Goal: Find specific page/section: Find specific page/section

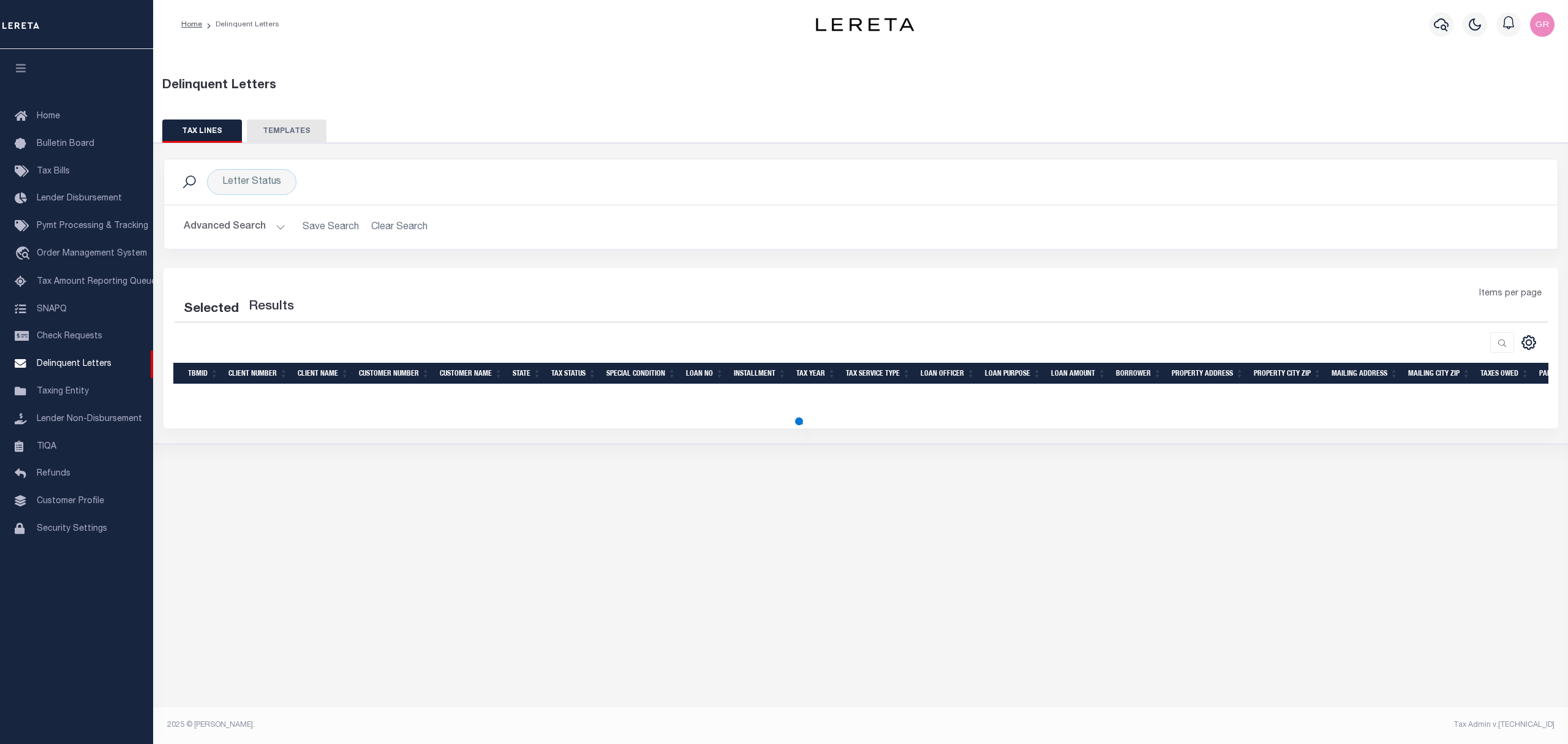
click at [275, 233] on button "Advanced Search" at bounding box center [235, 227] width 102 height 24
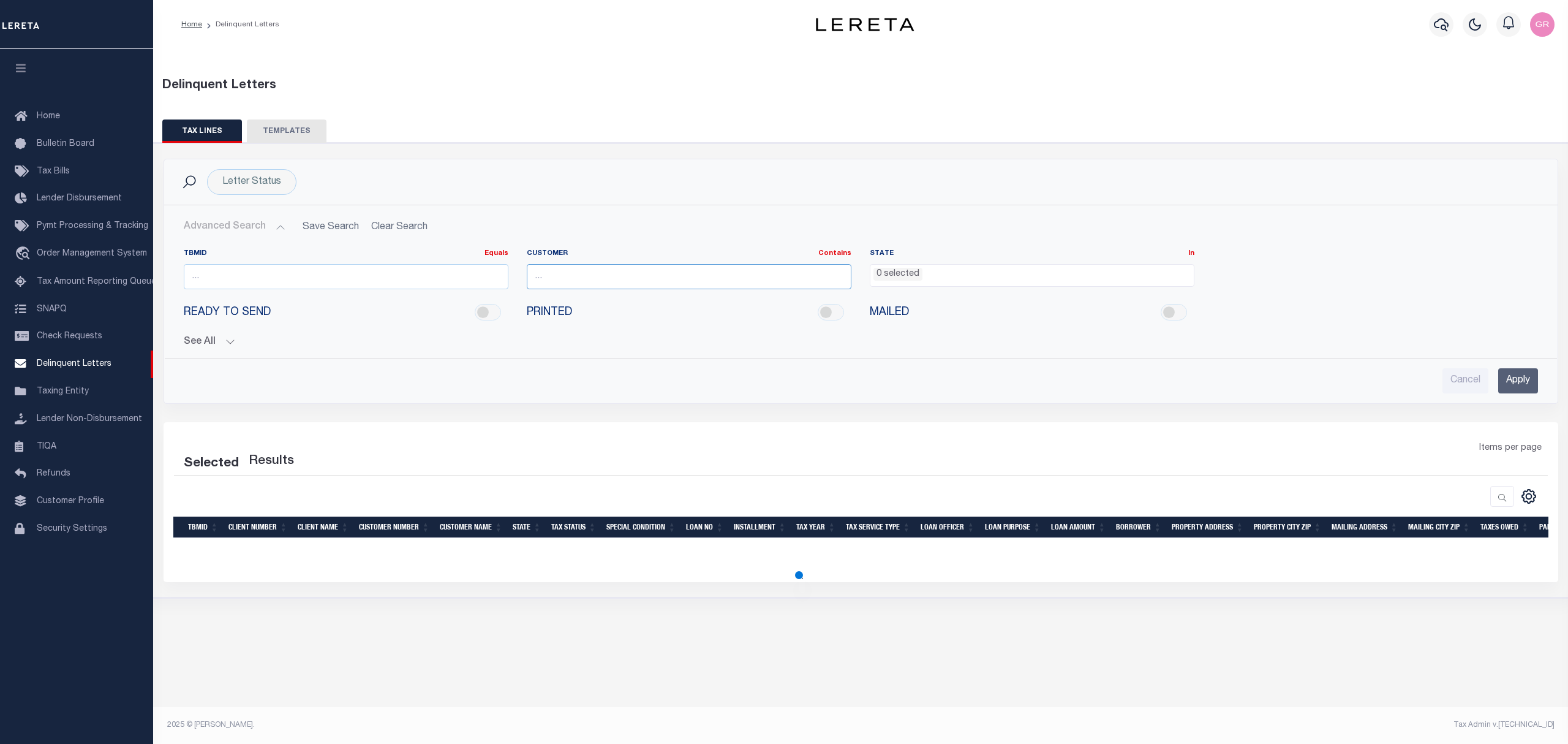
click at [557, 277] on input "text" at bounding box center [689, 277] width 325 height 25
type input "texas bank and trust"
click at [1503, 393] on input "Apply" at bounding box center [1518, 381] width 40 height 25
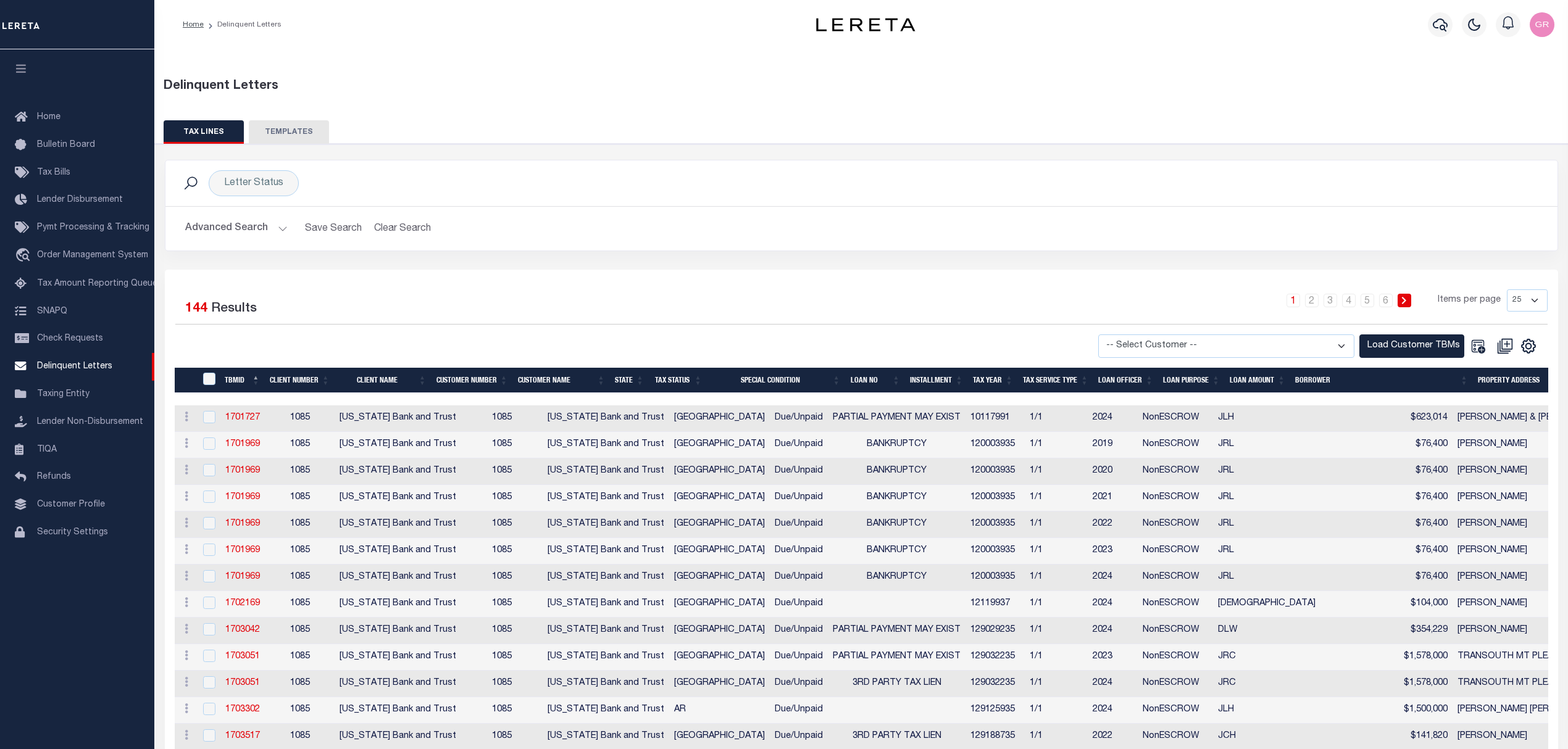
click at [1270, 353] on select "-- Select Customer -- Accumatch - Refunds All In Credit Union Amarillo National…" at bounding box center [1226, 346] width 256 height 24
select select "1085"
click at [1108, 335] on select "-- Select Customer -- Accumatch - Refunds All In Credit Union Amarillo National…" at bounding box center [1226, 346] width 256 height 24
click at [1398, 349] on button "Load Customer TBMs" at bounding box center [1411, 346] width 105 height 24
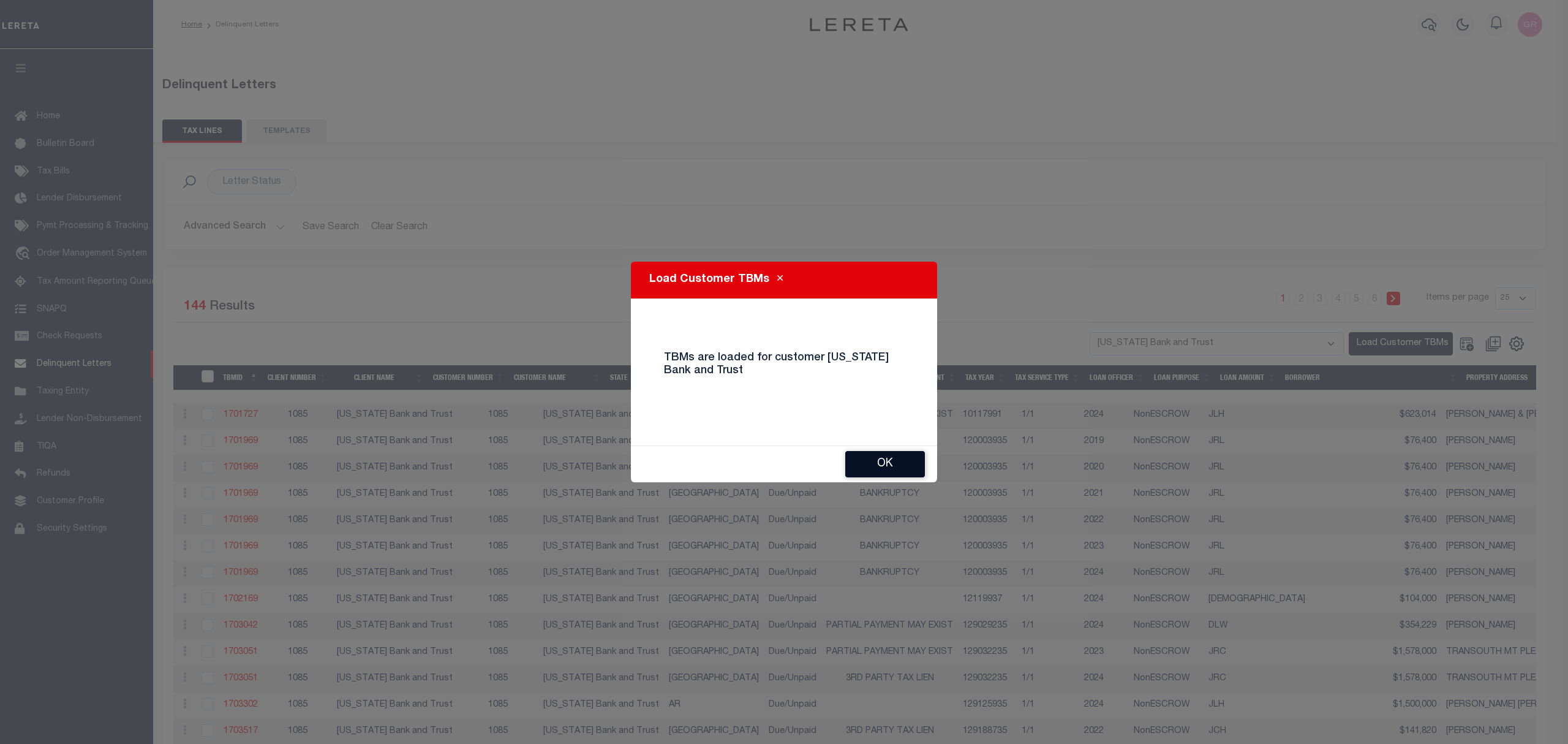
click at [872, 454] on button "Ok" at bounding box center [885, 464] width 79 height 26
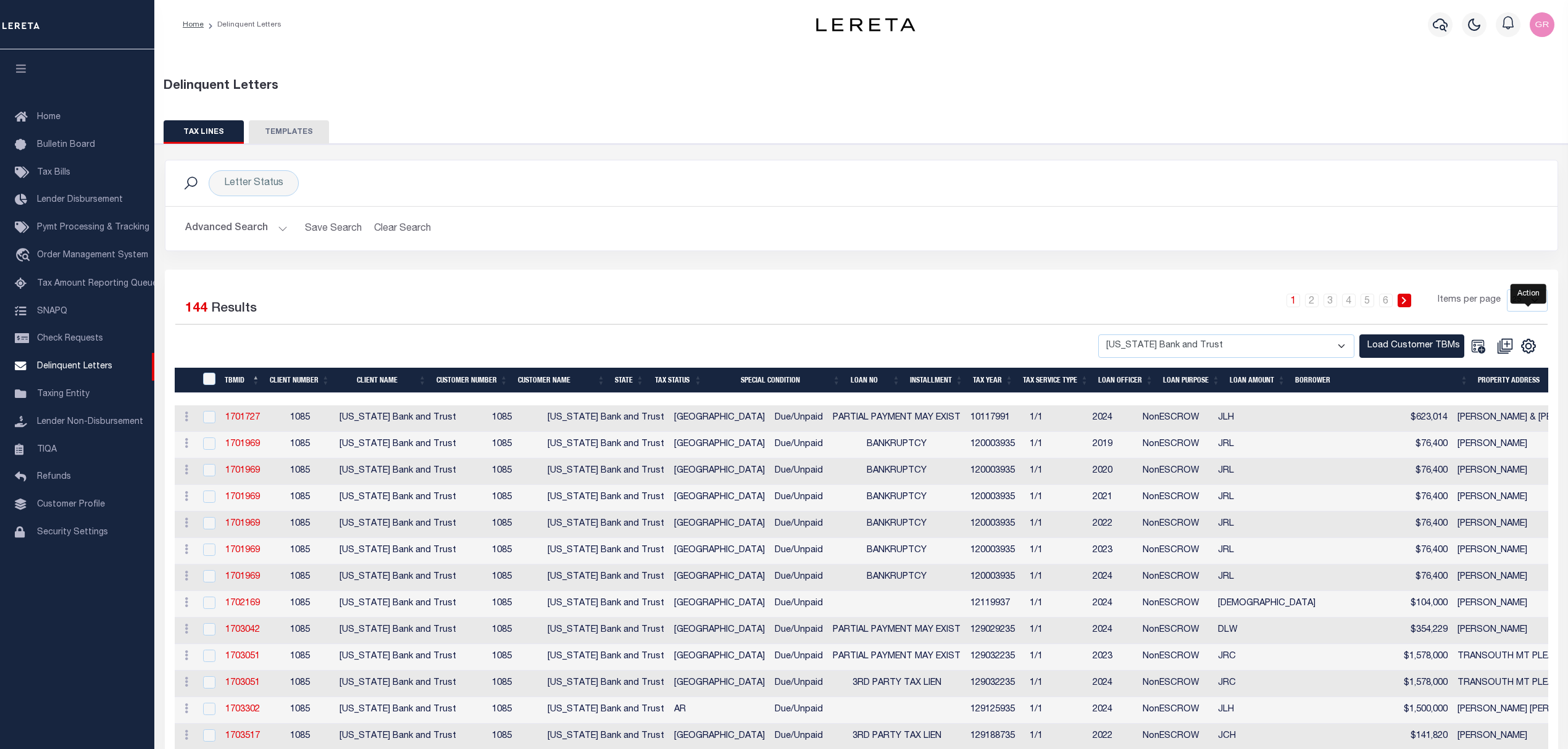
click at [1536, 349] on icon "" at bounding box center [1528, 346] width 16 height 16
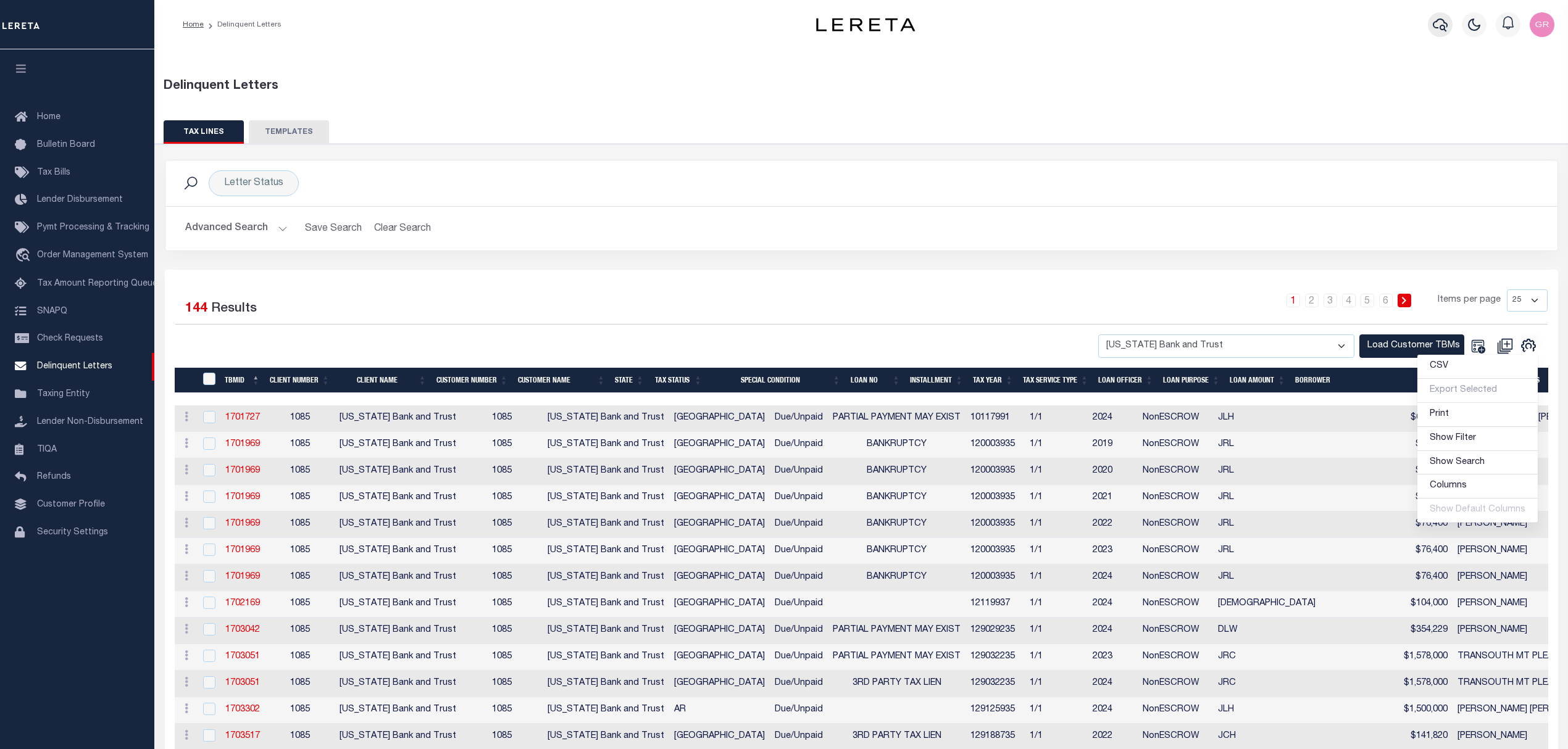
click at [1447, 27] on button "button" at bounding box center [1440, 24] width 25 height 25
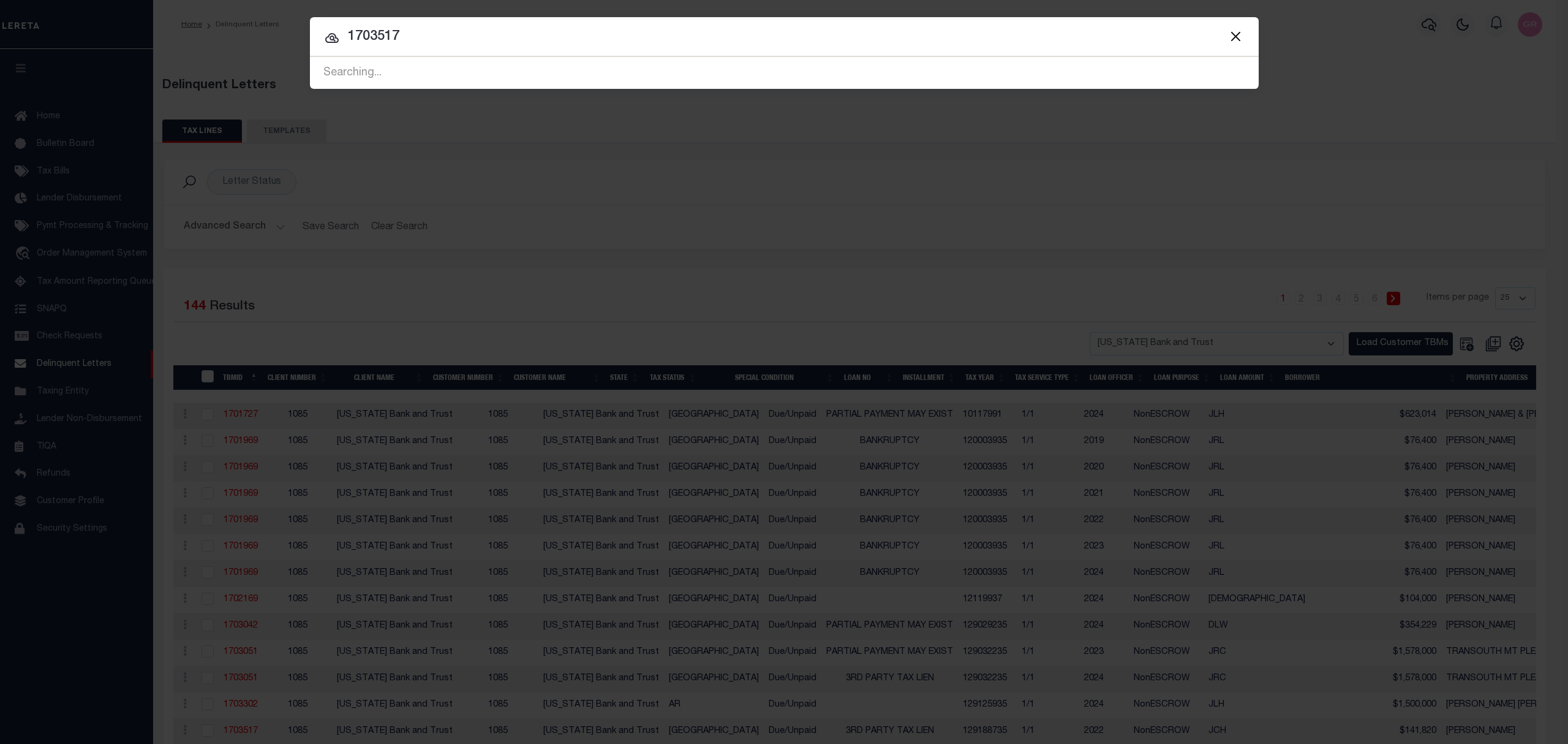
type input "1703517"
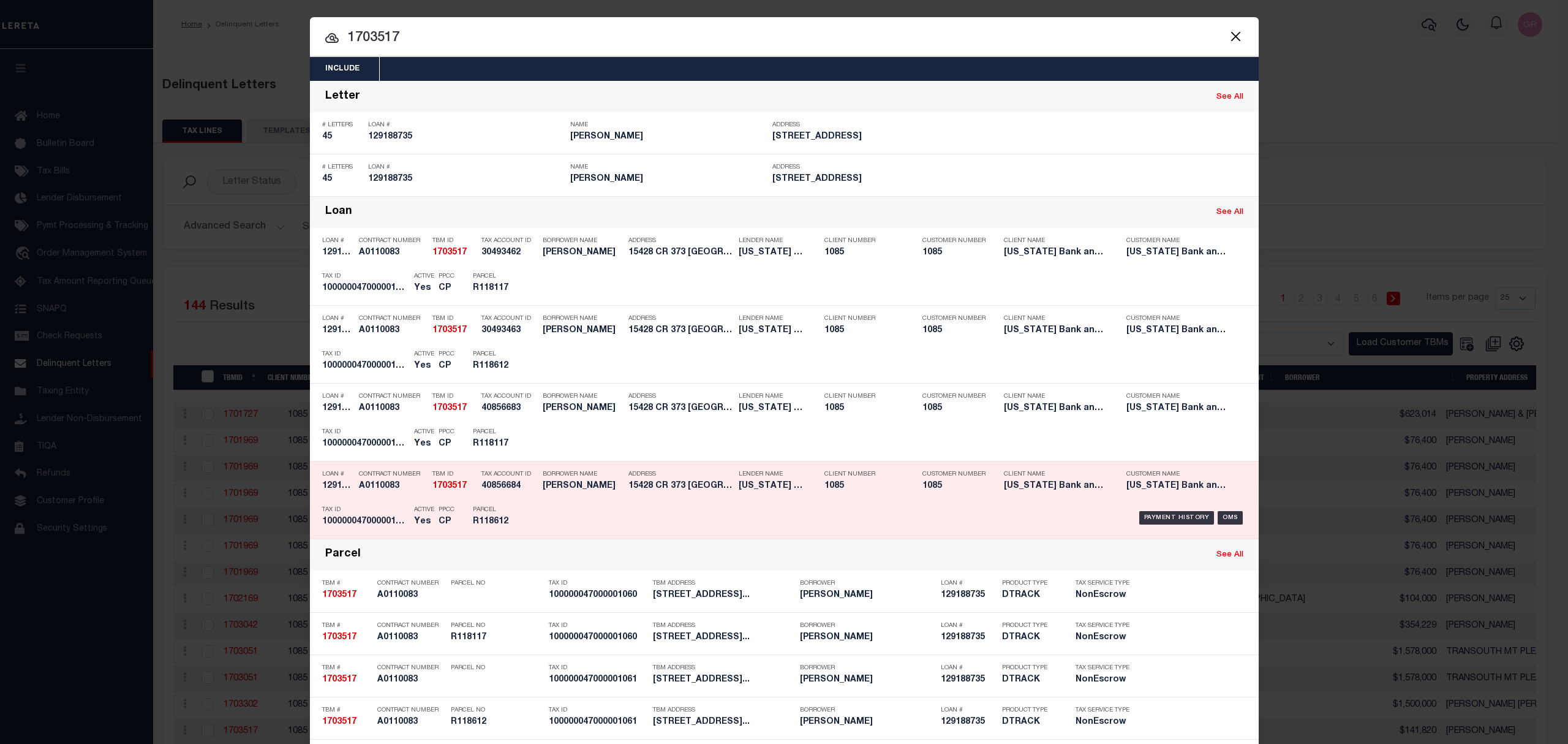
scroll to position [299, 0]
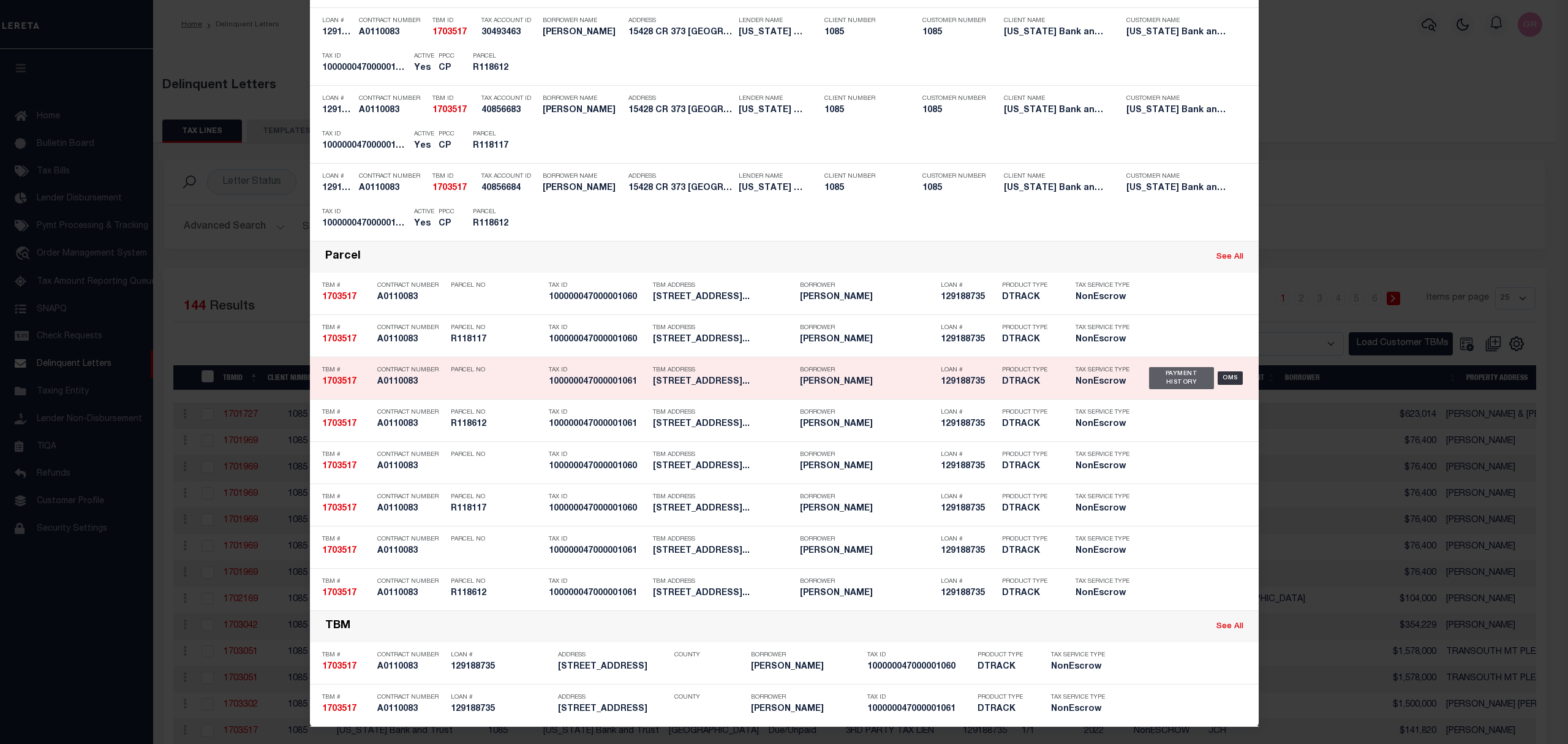
click at [1183, 376] on div "Payment History" at bounding box center [1182, 378] width 66 height 22
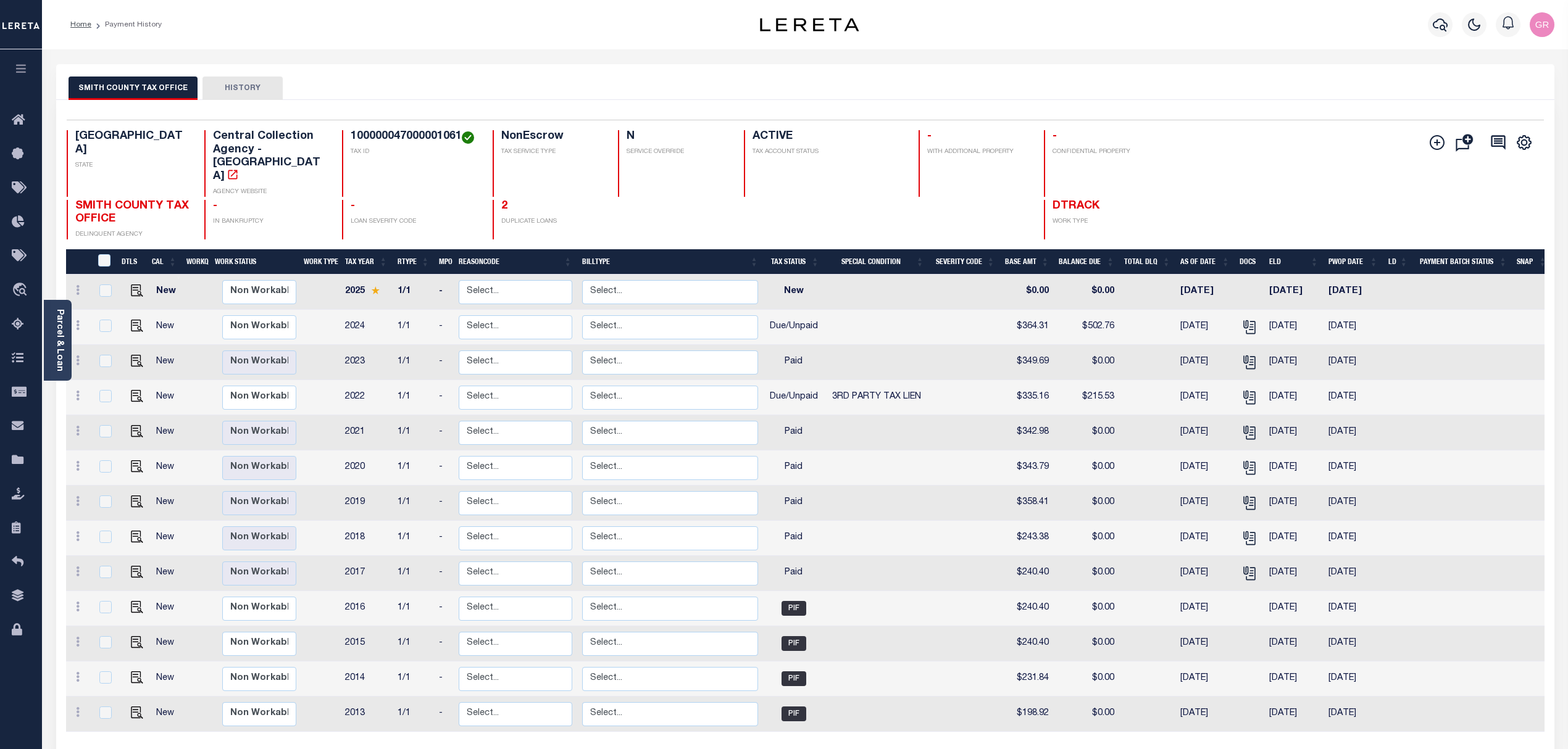
click at [229, 89] on button "HISTORY" at bounding box center [242, 88] width 80 height 23
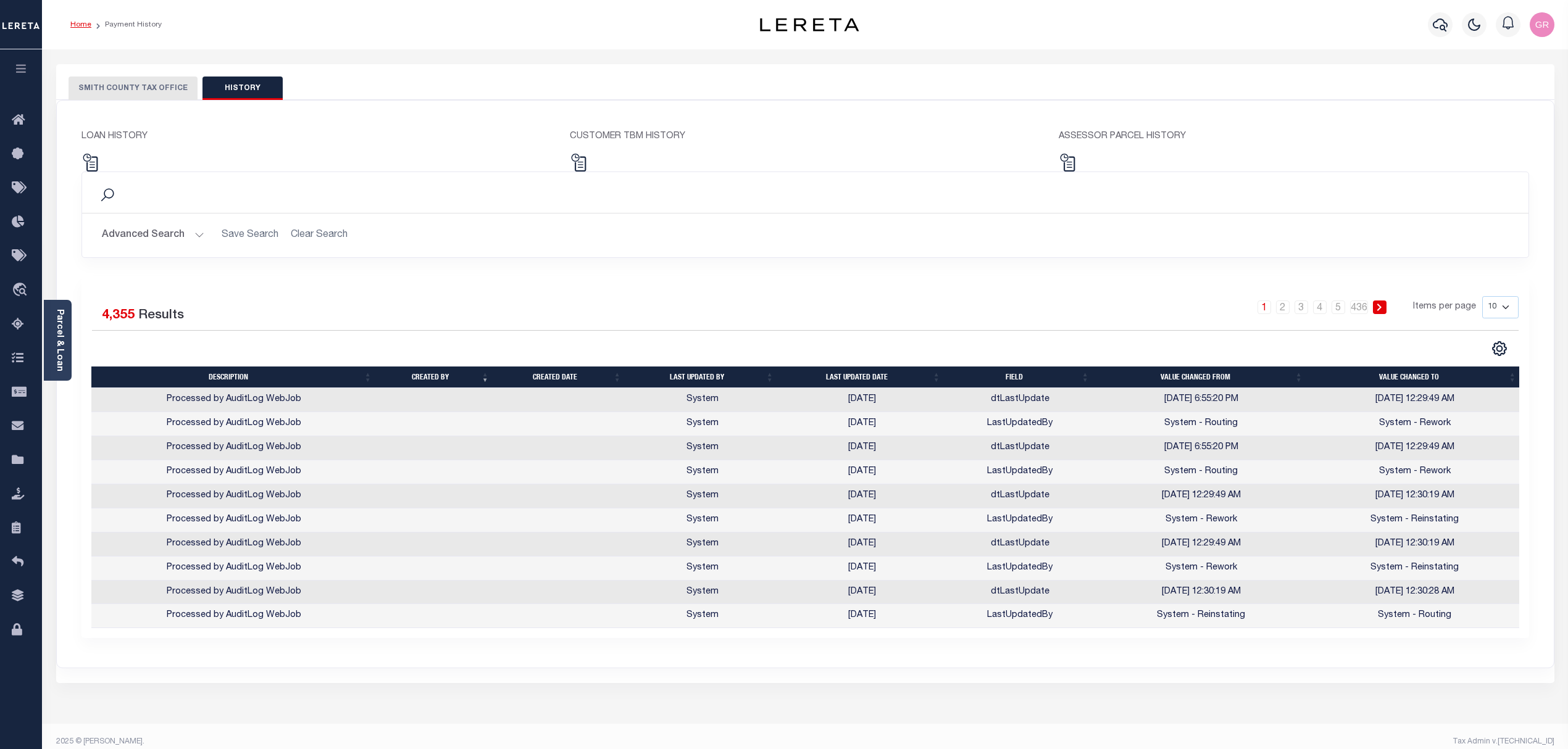
click at [74, 21] on link "Home" at bounding box center [81, 24] width 21 height 7
click at [144, 89] on button "SMITH COUNTY TAX OFFICE" at bounding box center [133, 88] width 129 height 23
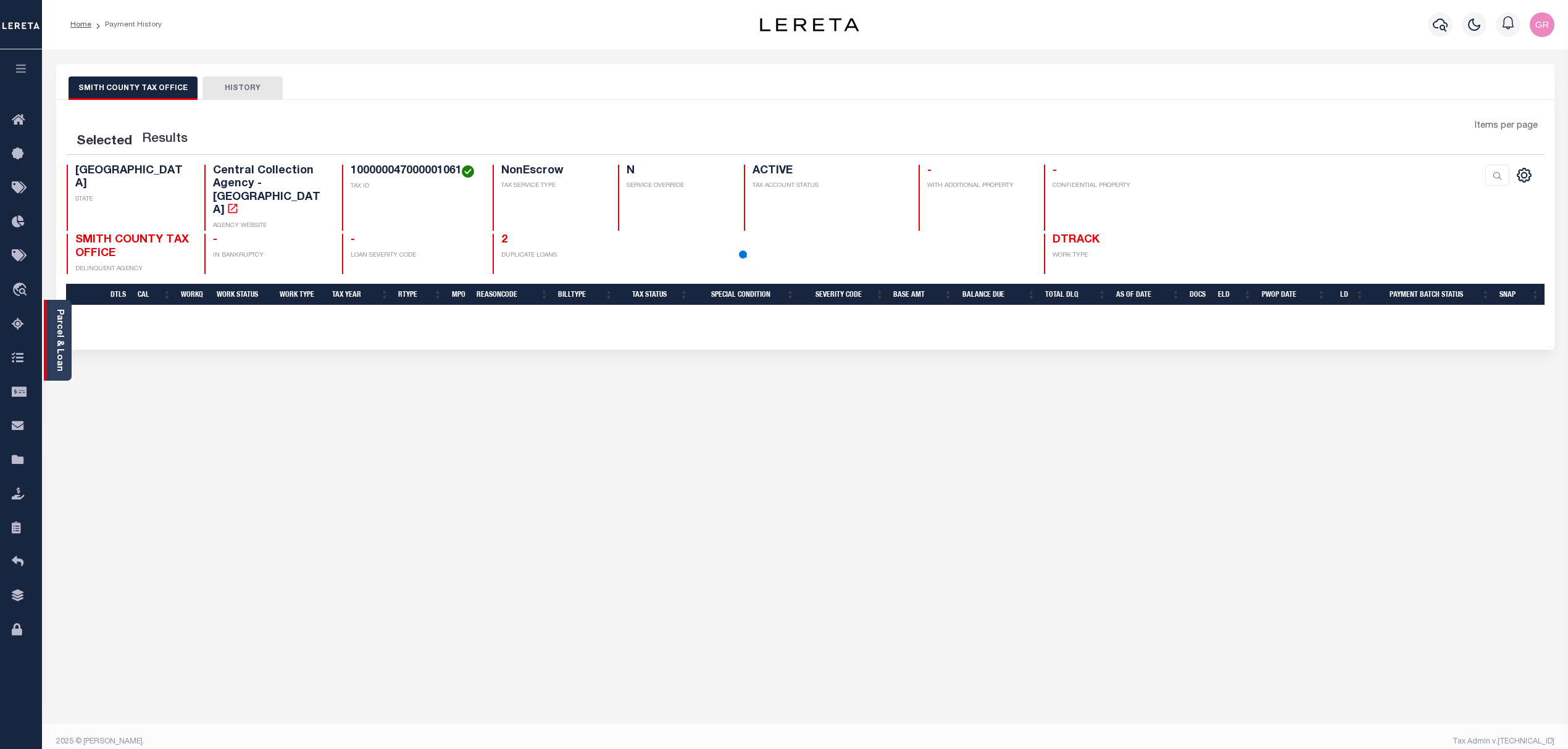
click at [50, 334] on div "Parcel & Loan" at bounding box center [58, 340] width 28 height 81
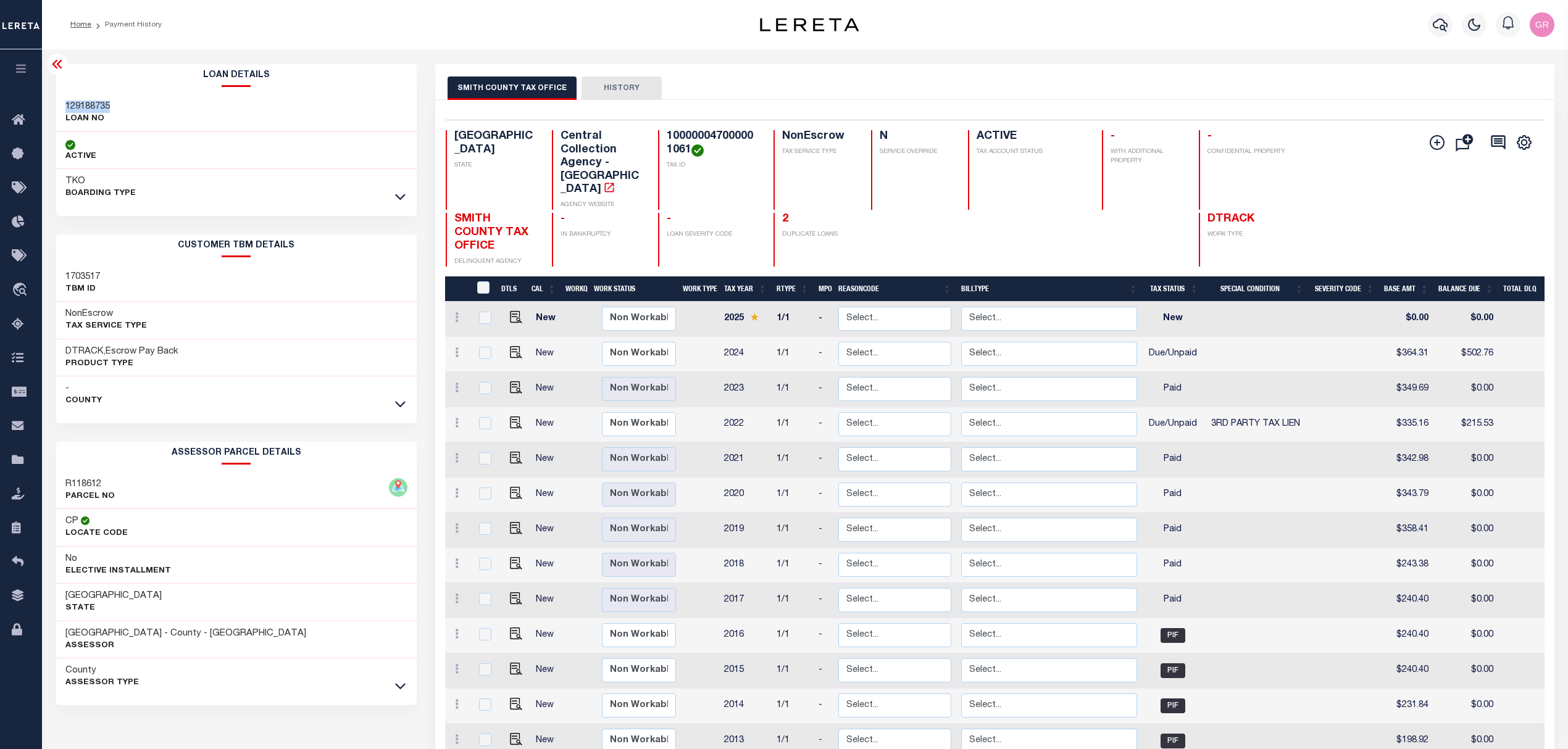
drag, startPoint x: 112, startPoint y: 107, endPoint x: 65, endPoint y: 110, distance: 47.1
click at [65, 110] on div "129188735 LOAN NO" at bounding box center [236, 113] width 361 height 38
copy h3 "129188735"
click at [1444, 28] on icon "button" at bounding box center [1440, 25] width 15 height 13
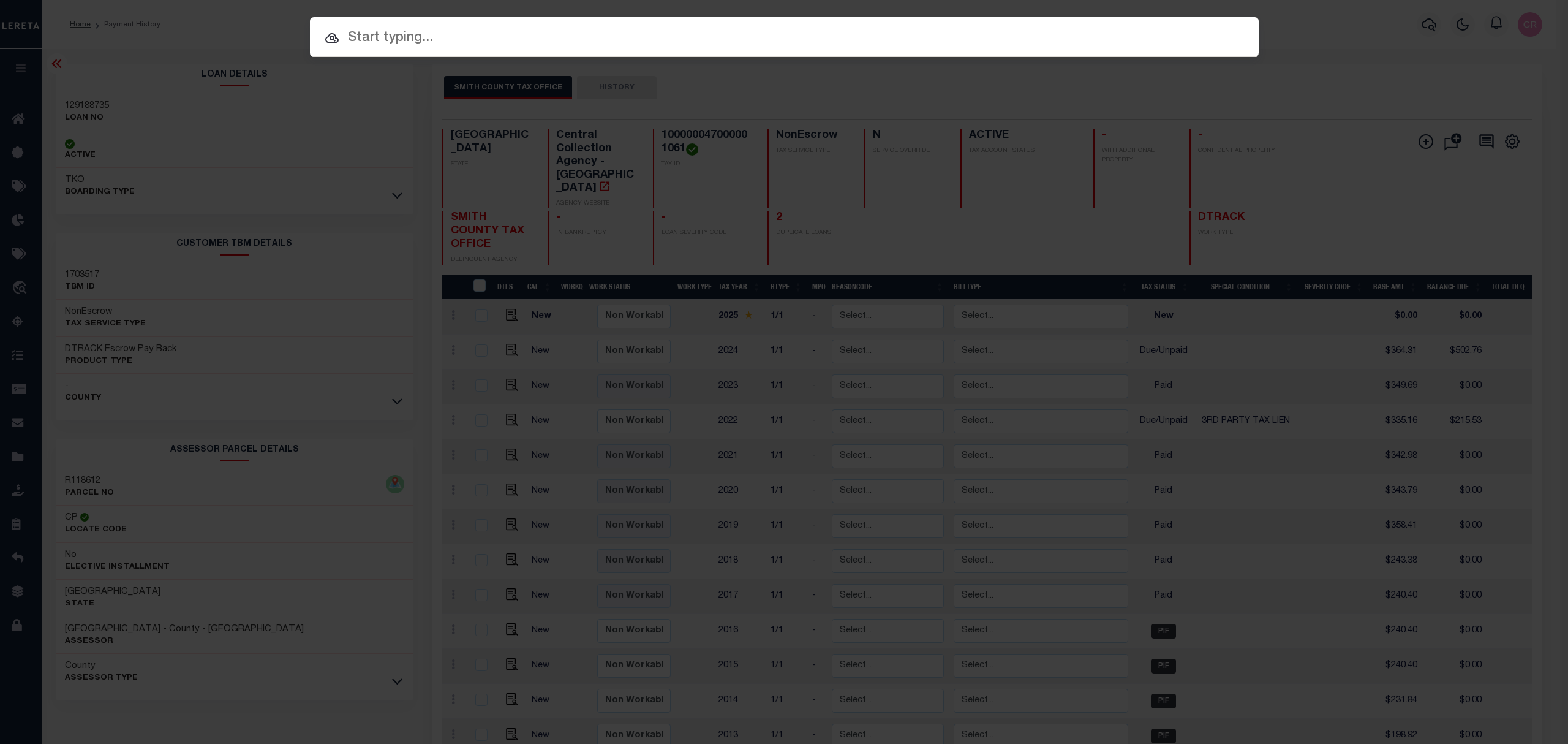
paste input "129188735"
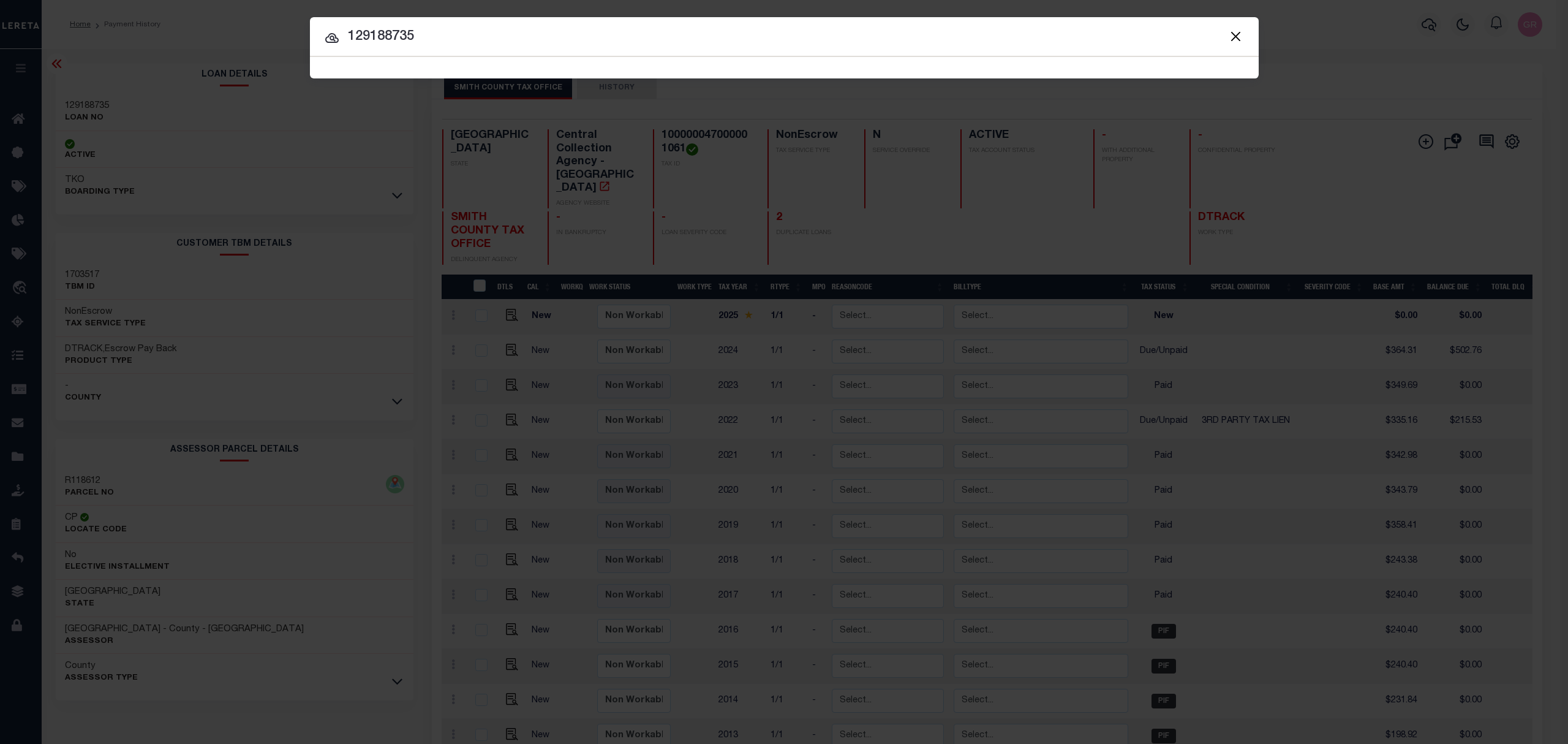
type input "129188735"
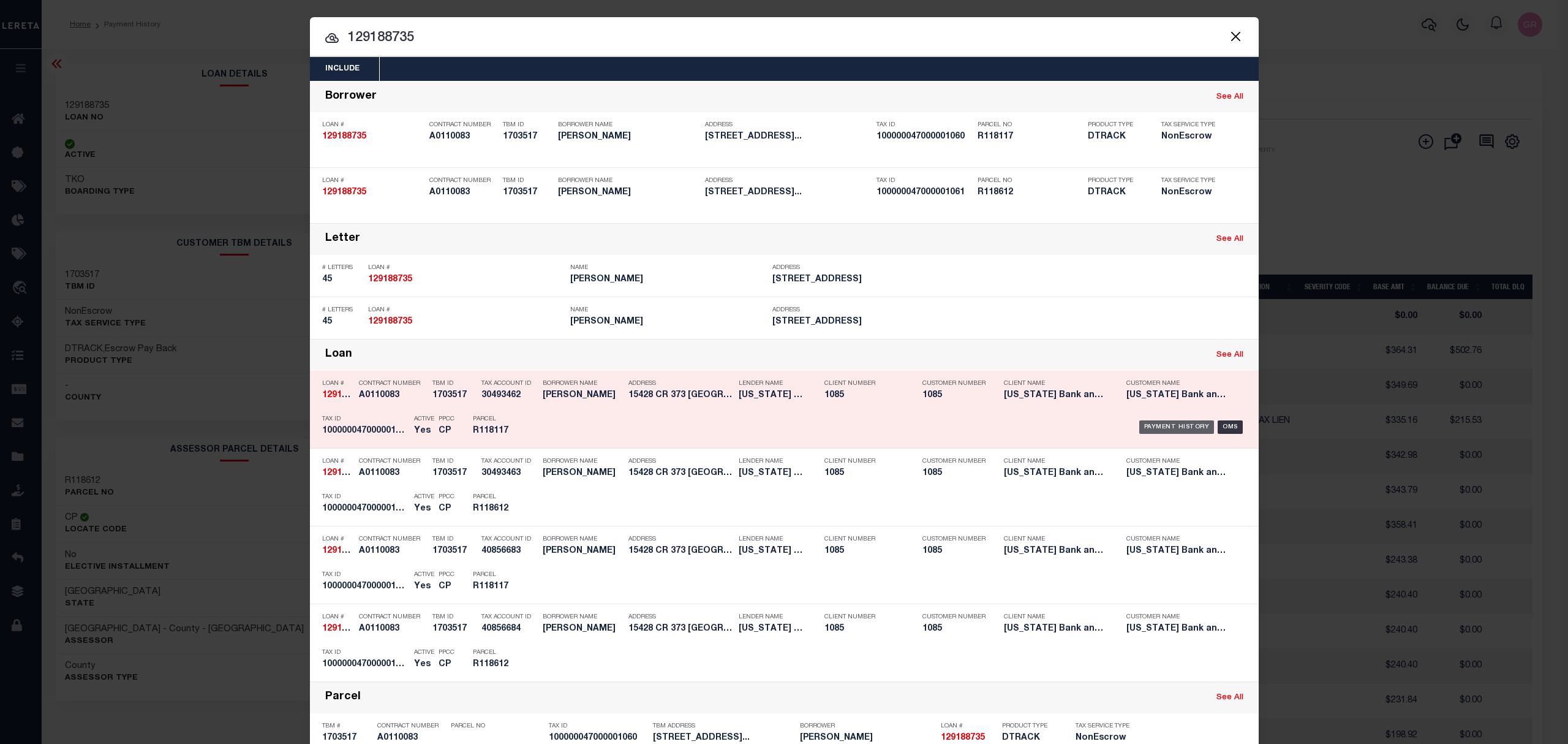
click at [1178, 425] on div "Payment History" at bounding box center [1177, 427] width 75 height 13
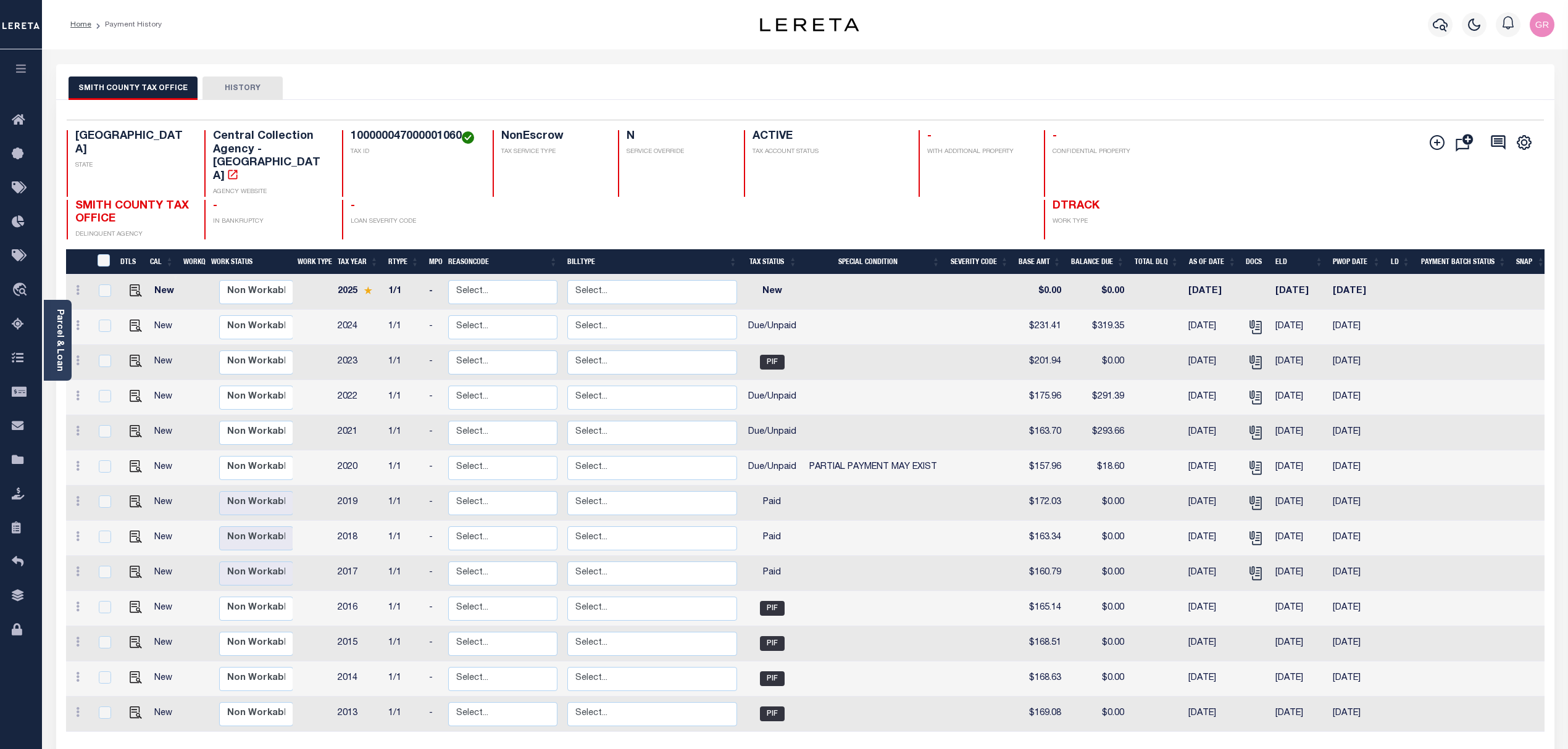
click at [131, 90] on button "SMITH COUNTY TAX OFFICE" at bounding box center [133, 88] width 129 height 23
click at [240, 80] on button "HISTORY" at bounding box center [242, 88] width 80 height 23
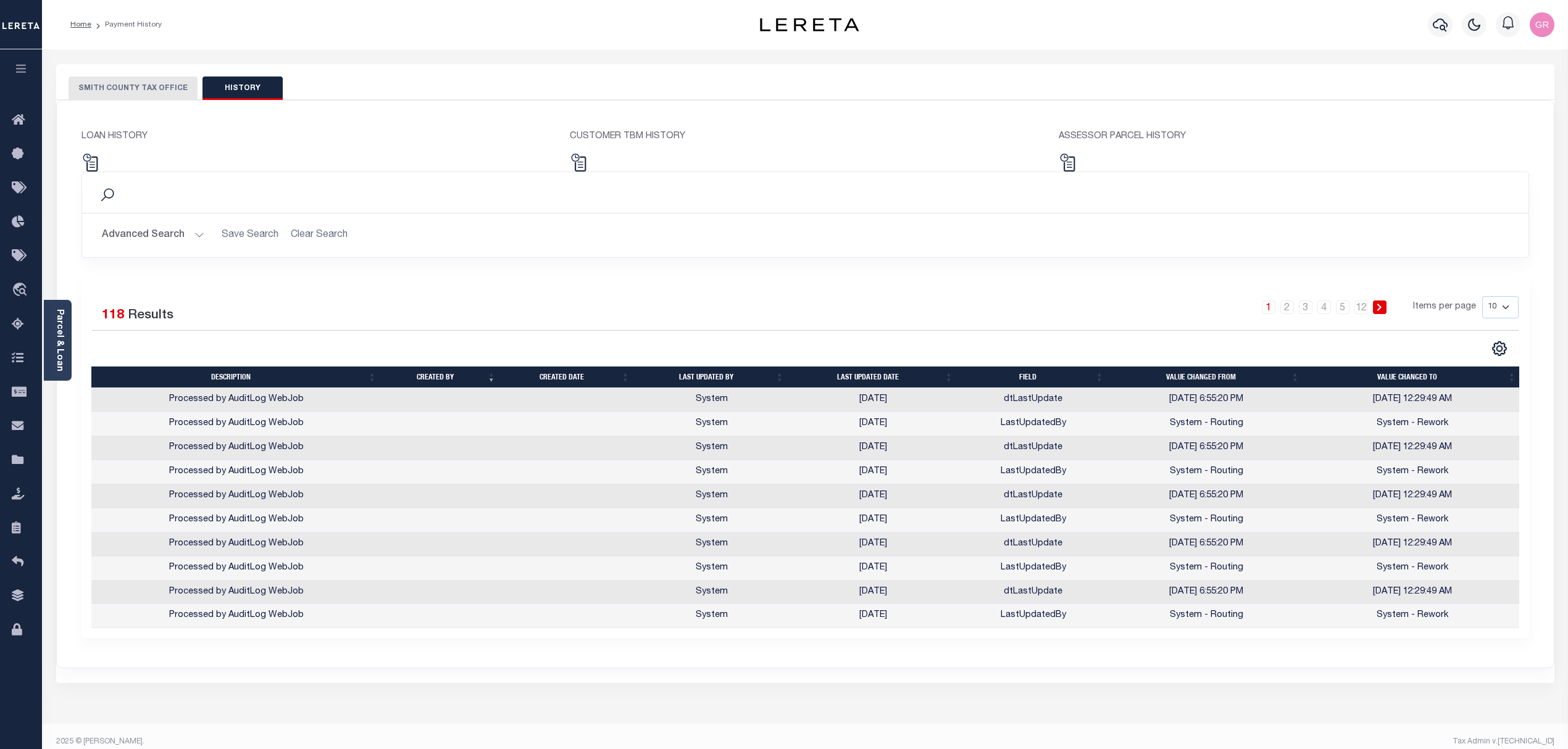
click at [158, 91] on button "SMITH COUNTY TAX OFFICE" at bounding box center [133, 88] width 129 height 23
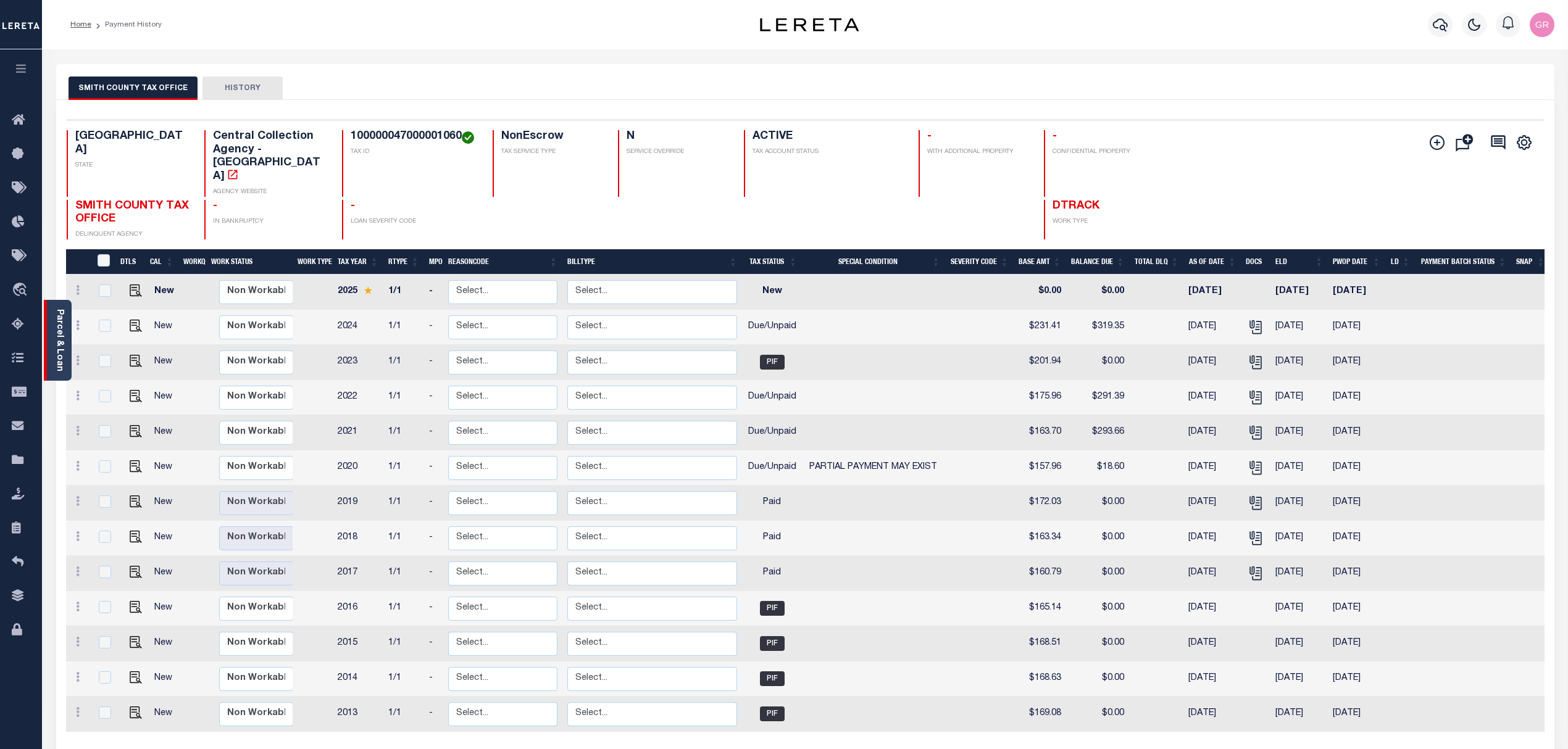
click at [68, 340] on div "Parcel & Loan" at bounding box center [58, 340] width 28 height 81
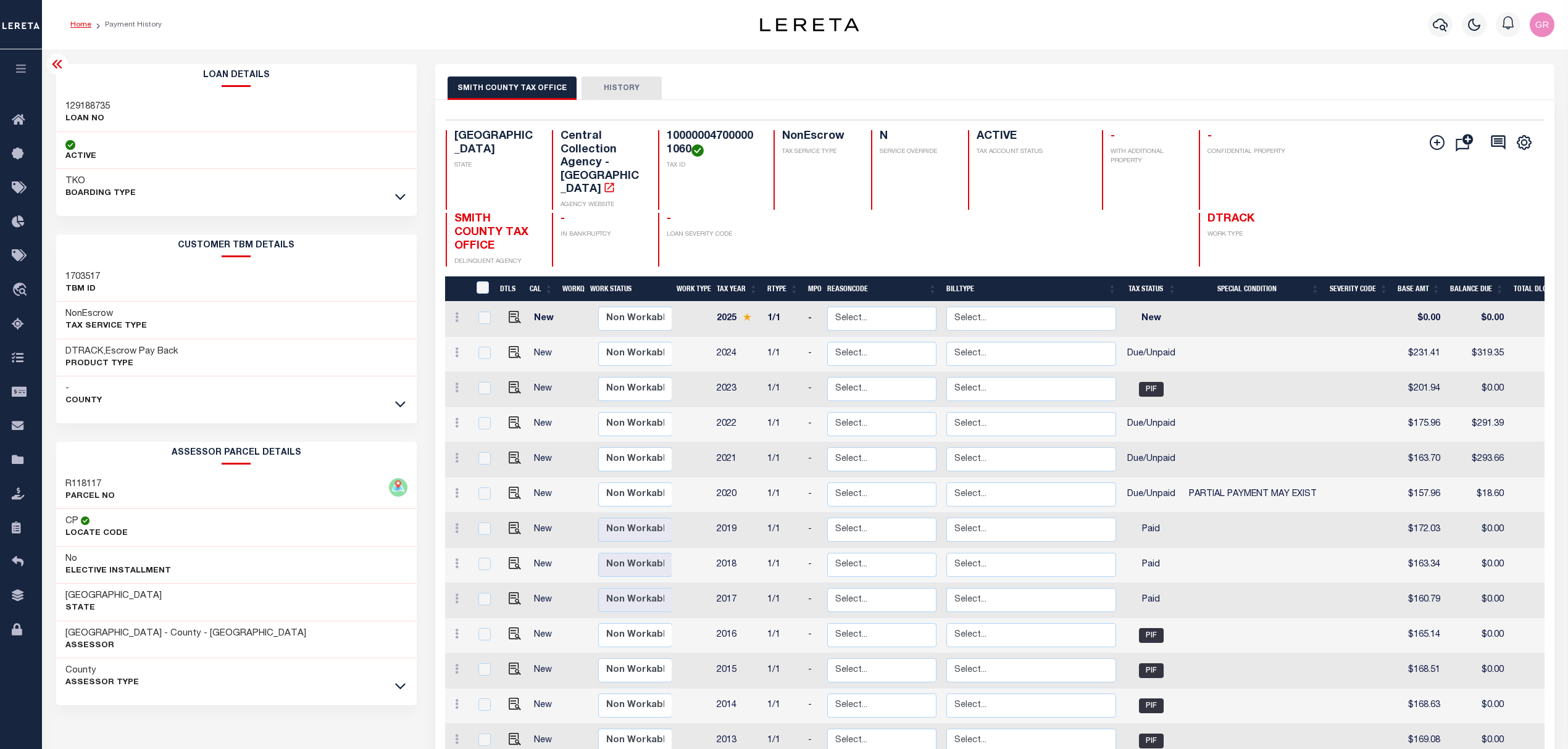
click at [82, 23] on link "Home" at bounding box center [81, 24] width 21 height 7
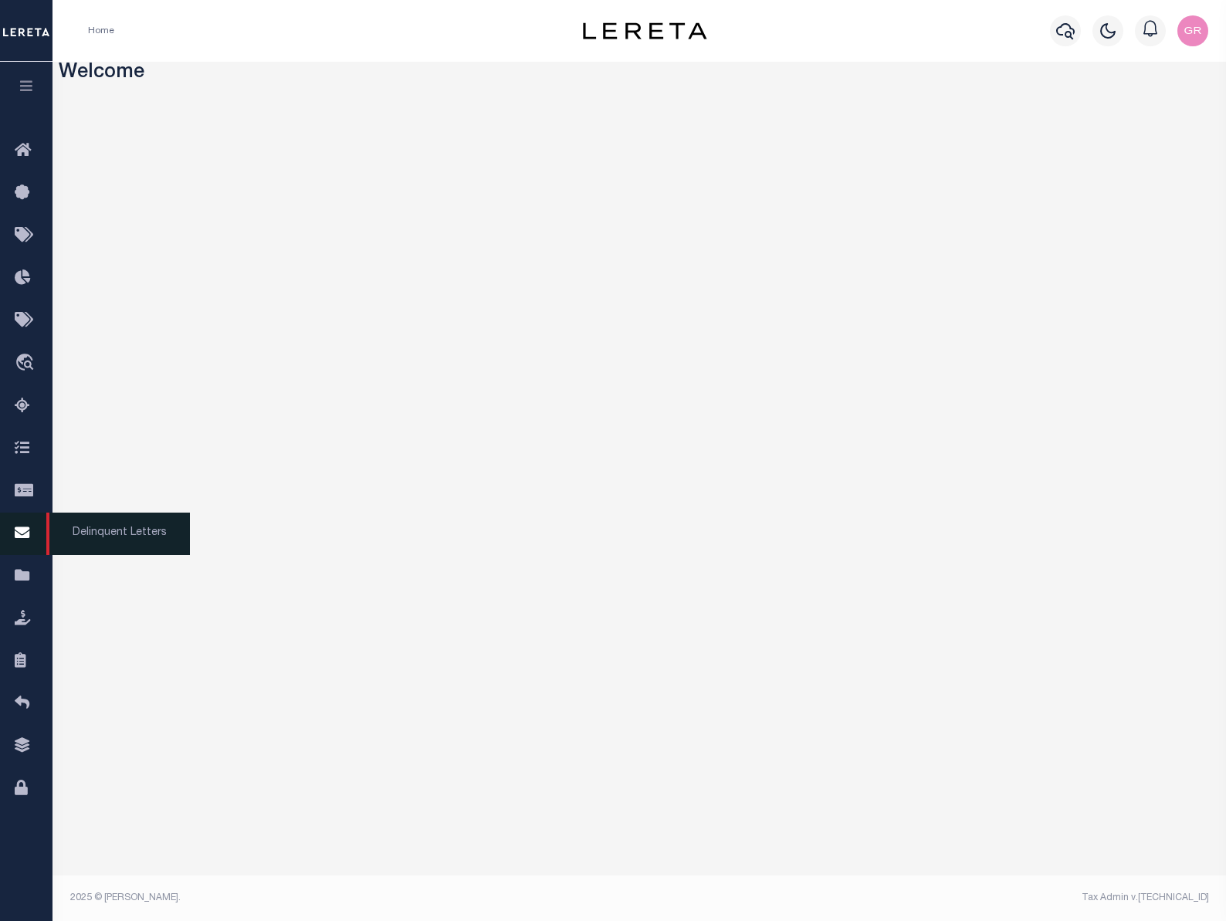
click at [26, 523] on link "Delinquent Letters" at bounding box center [26, 534] width 52 height 42
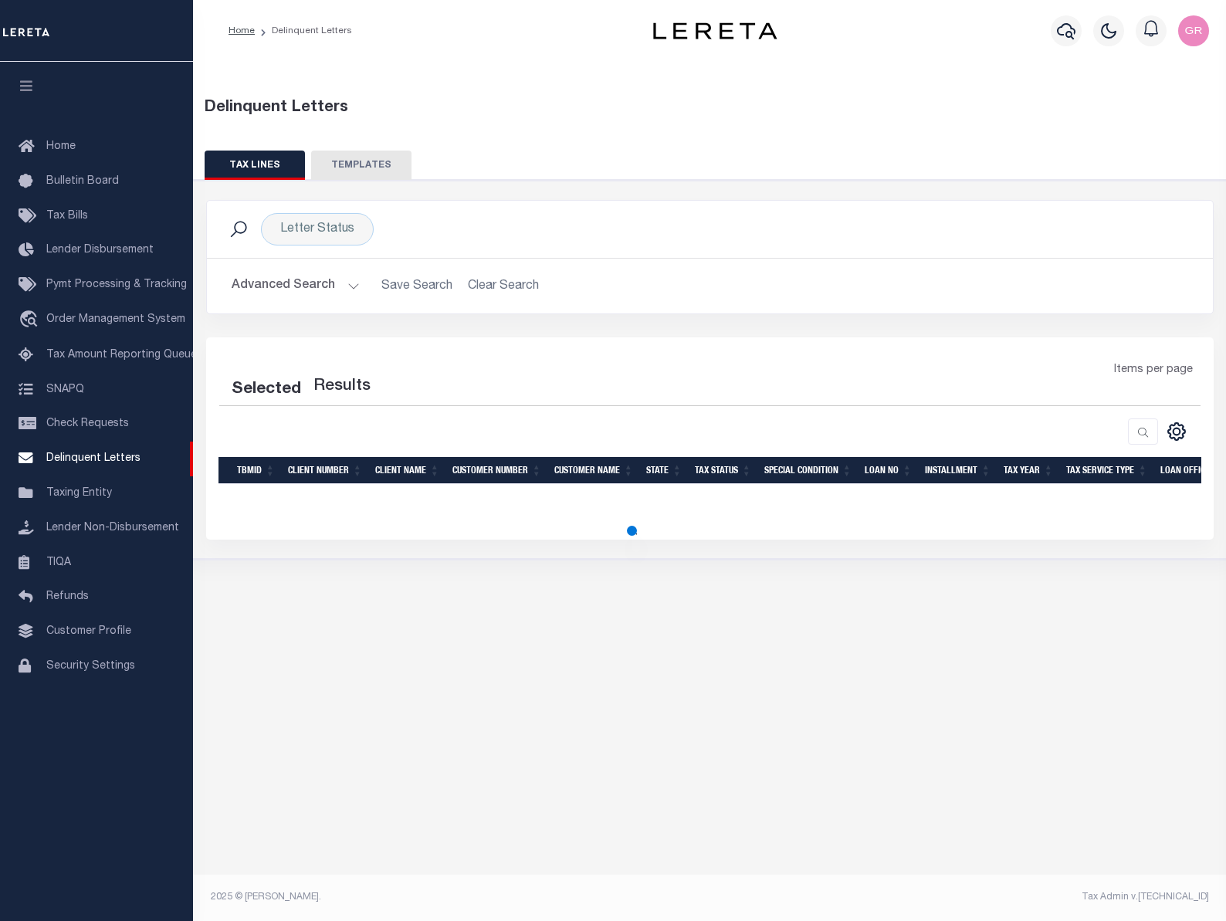
click at [353, 289] on button "Advanced Search" at bounding box center [296, 286] width 128 height 30
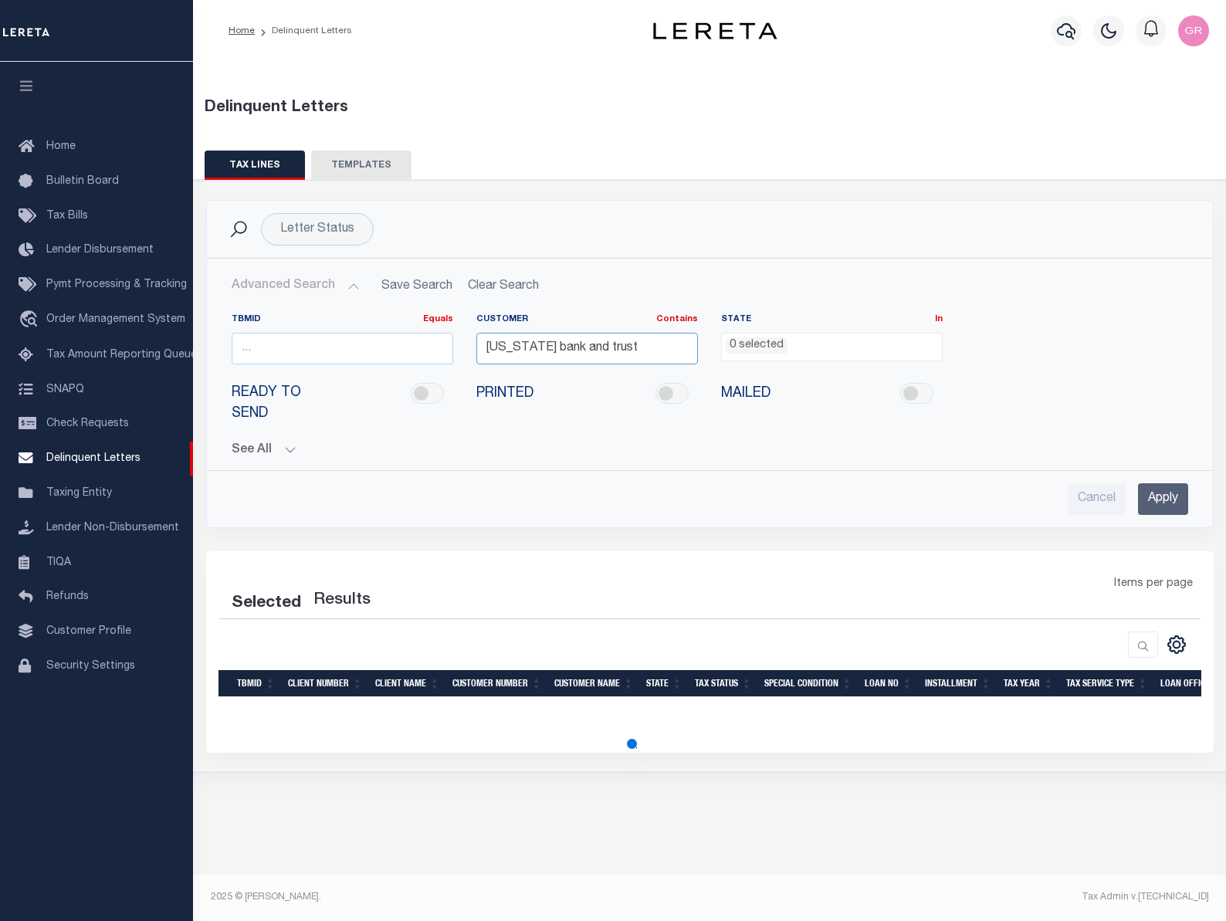
drag, startPoint x: 661, startPoint y: 353, endPoint x: 300, endPoint y: 350, distance: 360.5
click at [300, 350] on div "TBMID Equals Equals Is Not Equal To Is Greater Than Is Less Than Customer Conta…" at bounding box center [710, 344] width 980 height 63
type input "prosperity"
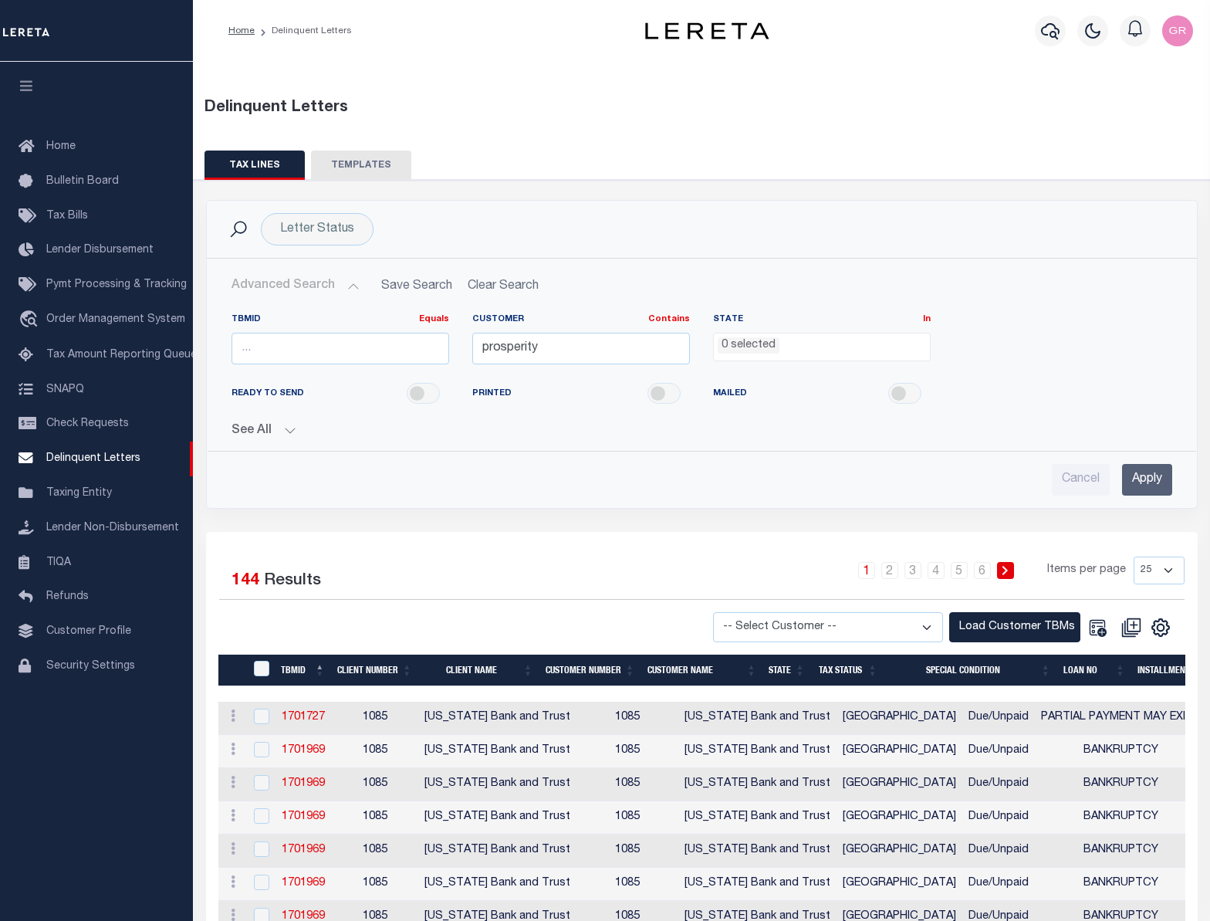
click at [1146, 470] on input "Apply" at bounding box center [1147, 480] width 50 height 32
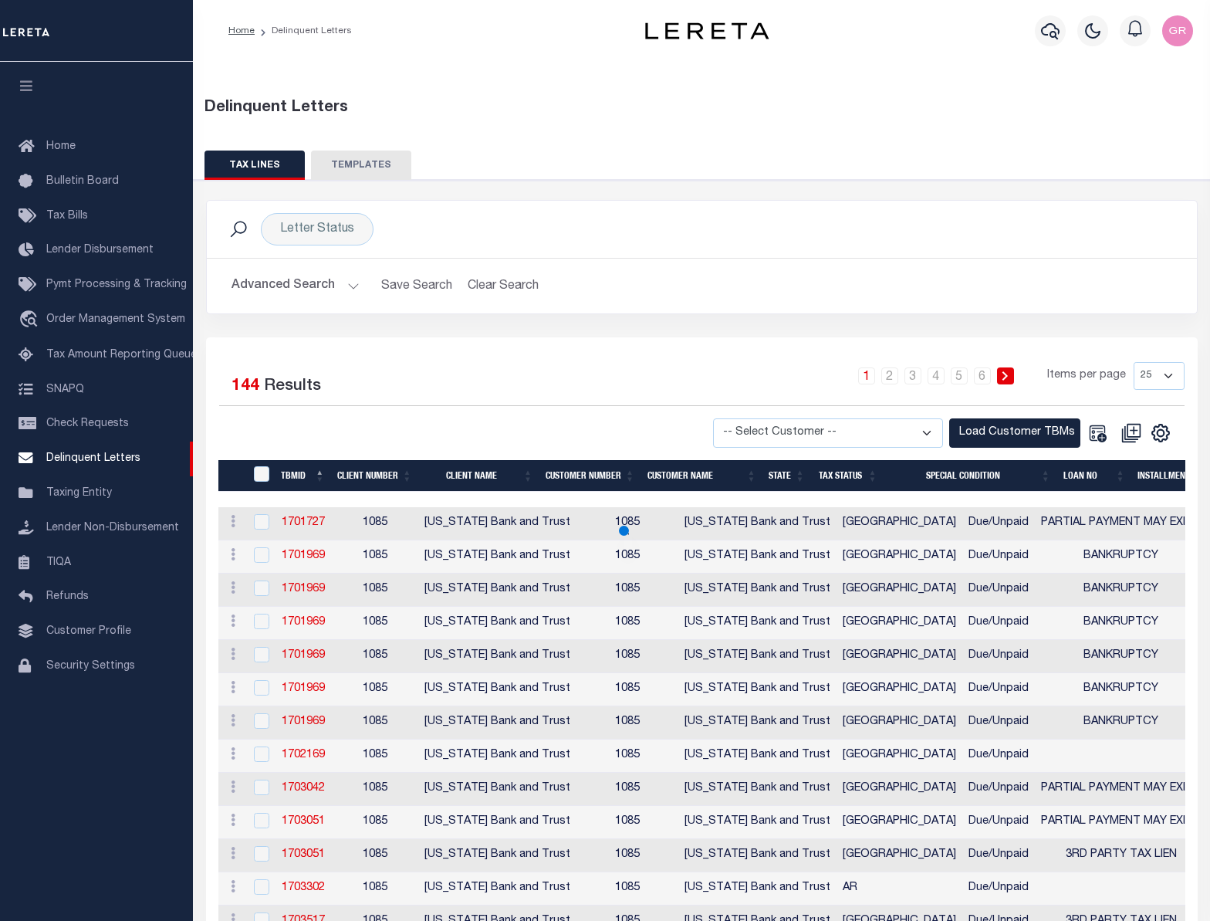
click at [1158, 384] on select "25 50 100 500 1000" at bounding box center [1159, 376] width 51 height 28
select select "1000"
click at [1134, 363] on select "25 50 100 500 1000" at bounding box center [1159, 376] width 51 height 28
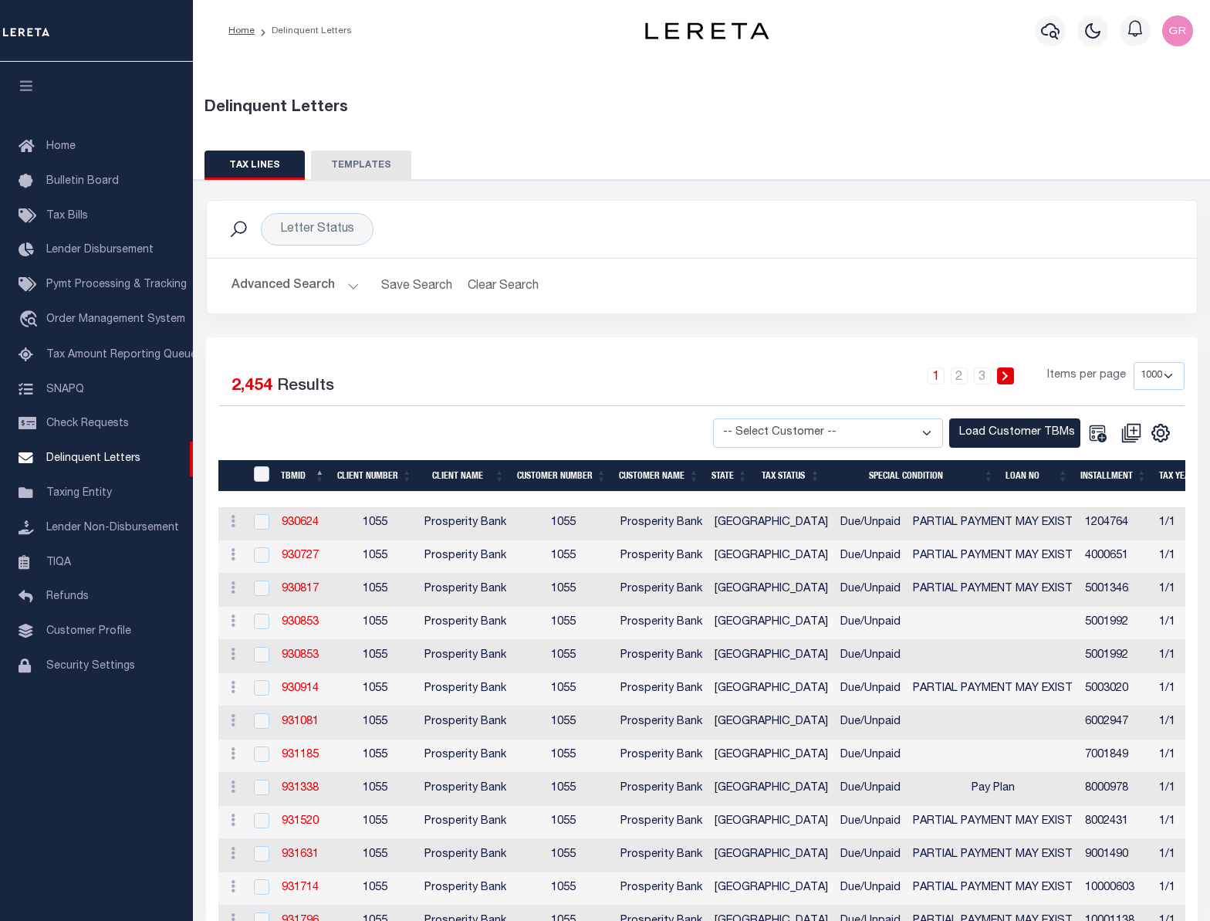
click at [845, 443] on select "-- Select Customer -- Accumatch - Refunds All In Credit Union Amarillo National…" at bounding box center [828, 433] width 230 height 30
